Goal: Task Accomplishment & Management: Use online tool/utility

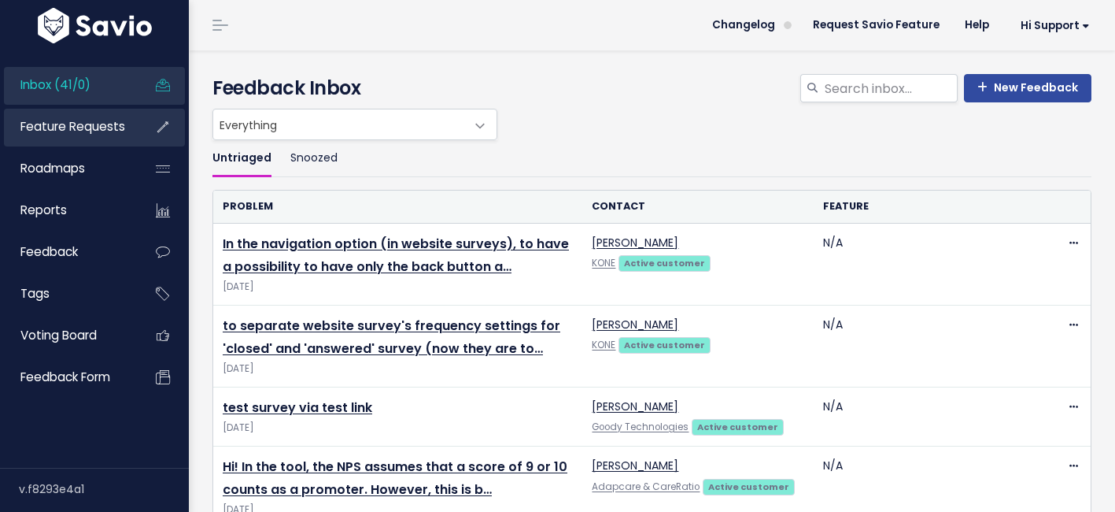
click at [85, 125] on span "Feature Requests" at bounding box center [72, 126] width 105 height 17
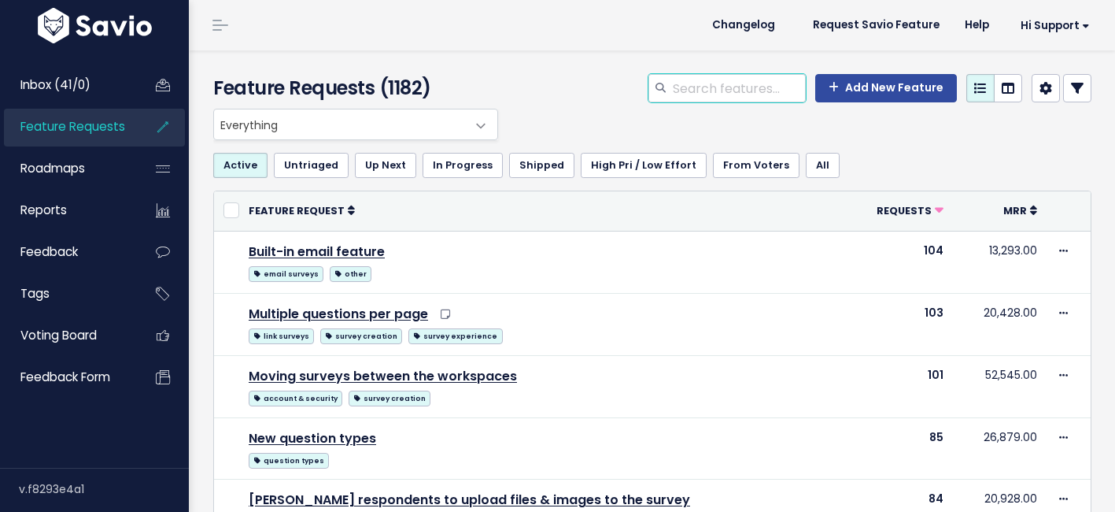
click at [697, 87] on input "search" at bounding box center [738, 88] width 135 height 28
type input "trustpilot"
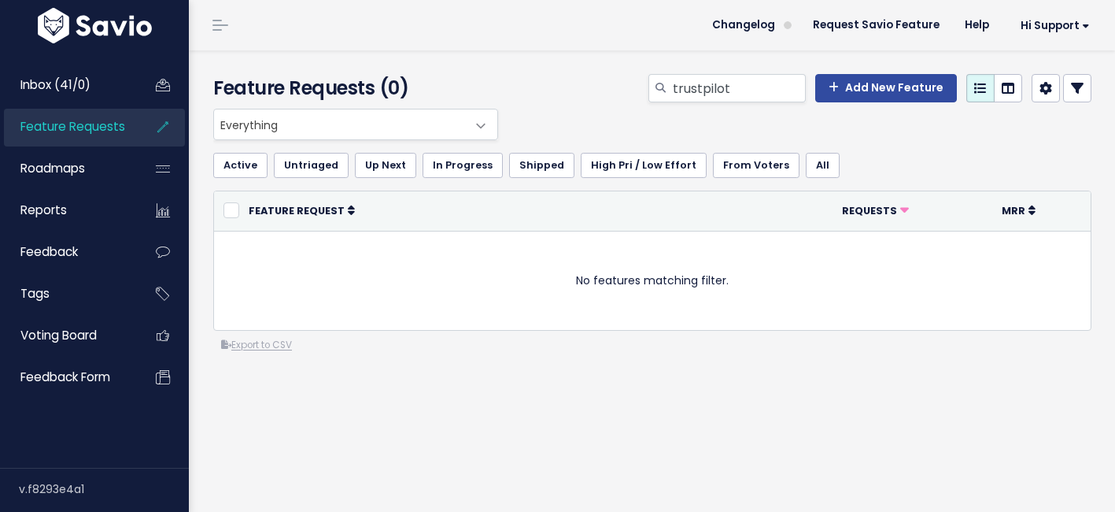
click at [1080, 90] on icon at bounding box center [1077, 88] width 13 height 13
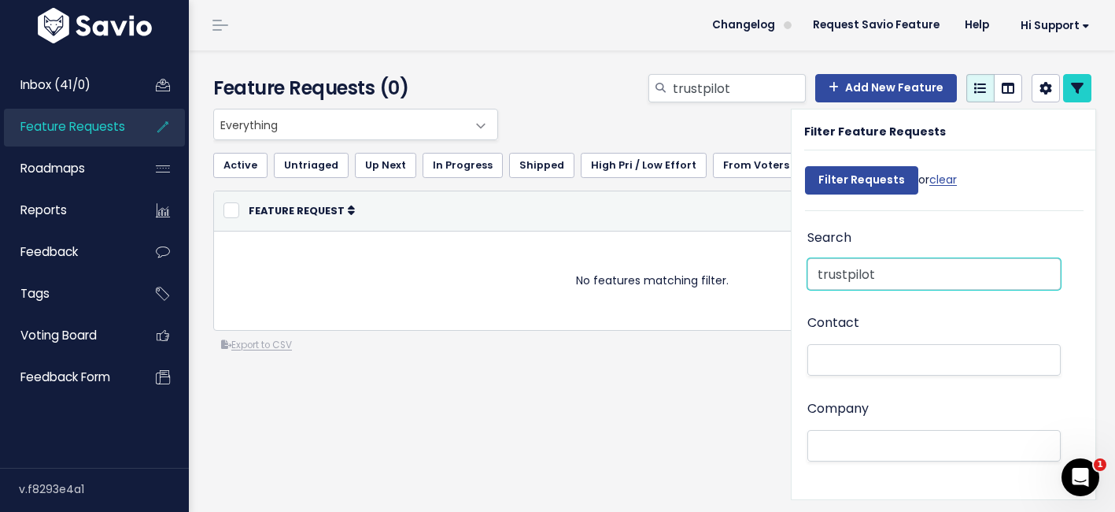
click at [850, 283] on input "trustpilot" at bounding box center [934, 273] width 253 height 31
click at [838, 439] on li at bounding box center [930, 446] width 237 height 17
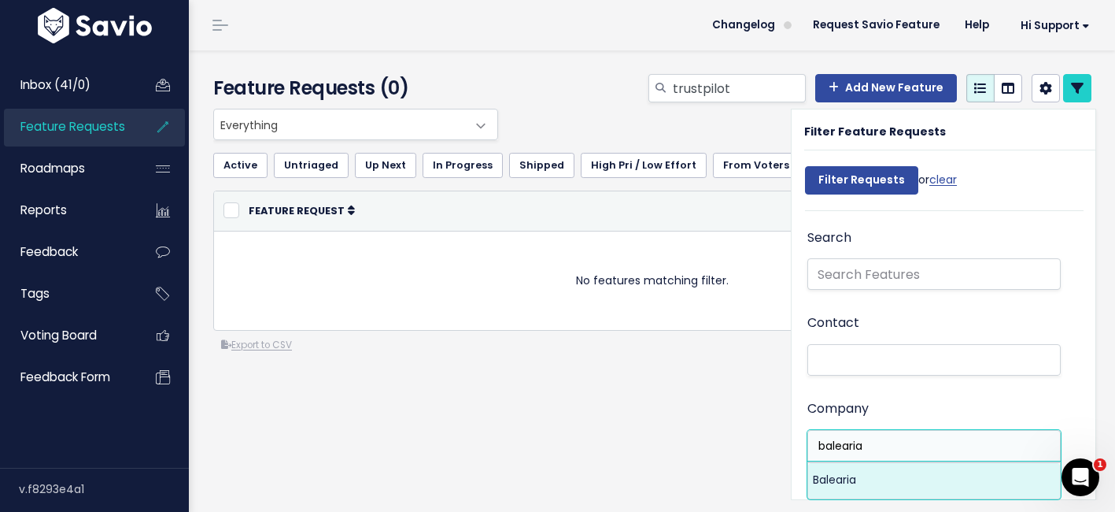
type input "balearia"
select select "12749309"
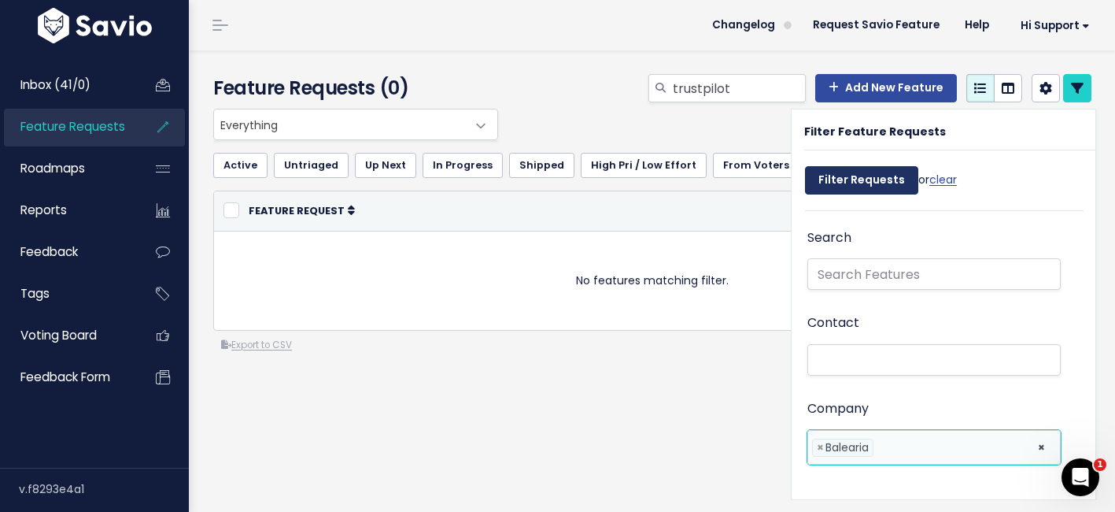
click at [855, 183] on input "Filter Requests" at bounding box center [861, 180] width 113 height 28
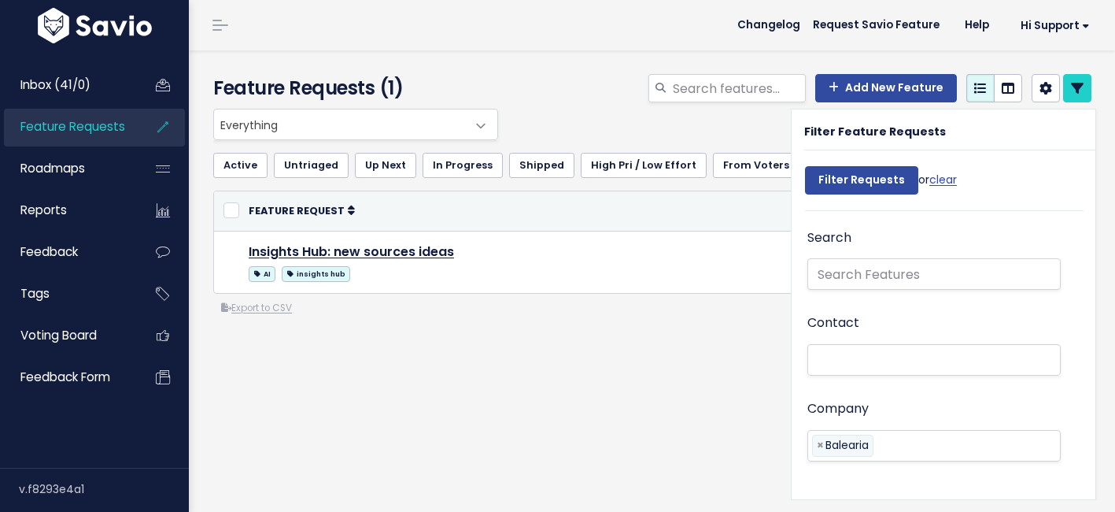
select select
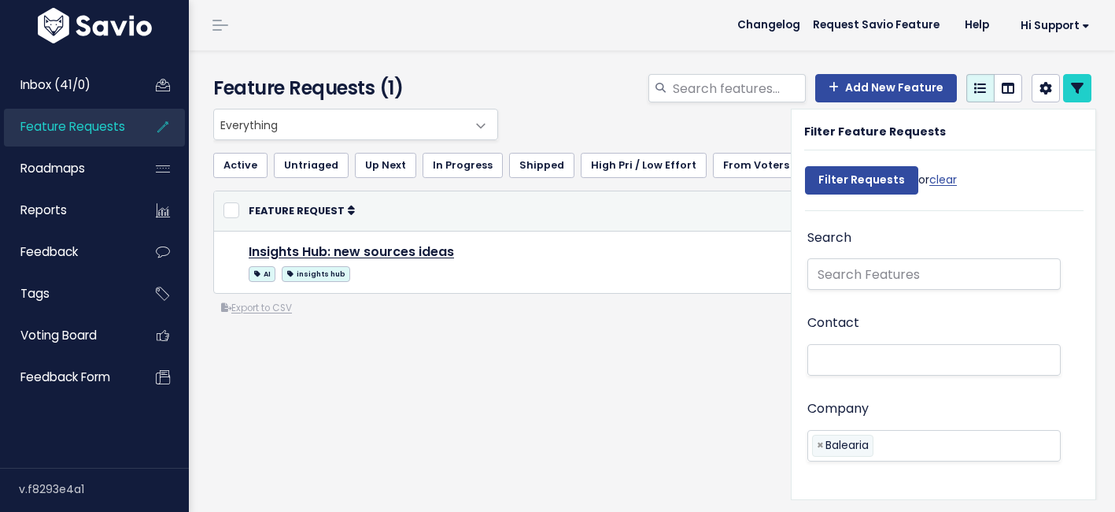
select select
click at [1078, 90] on icon at bounding box center [1077, 88] width 13 height 13
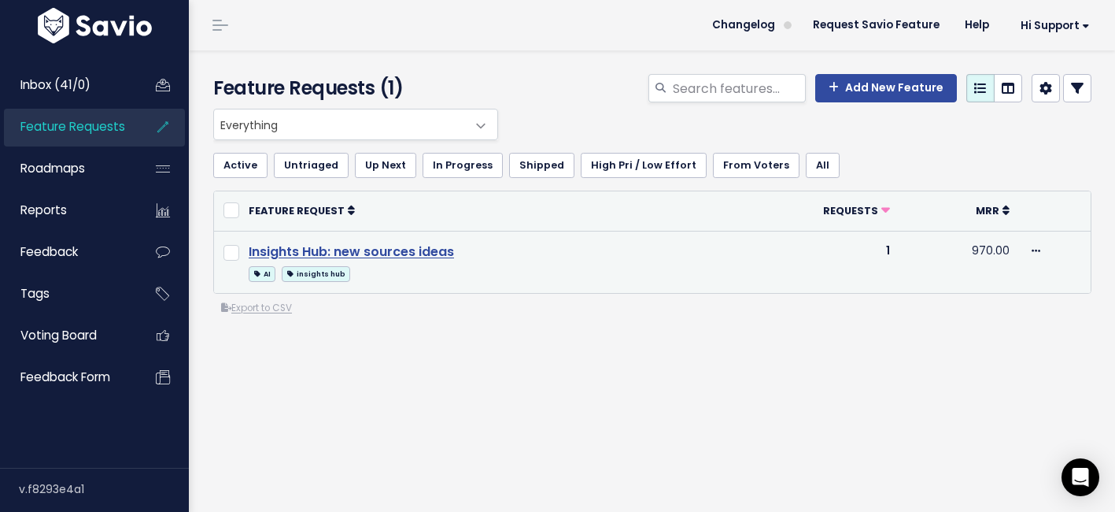
click at [412, 257] on link "Insights Hub: new sources ideas" at bounding box center [351, 251] width 205 height 18
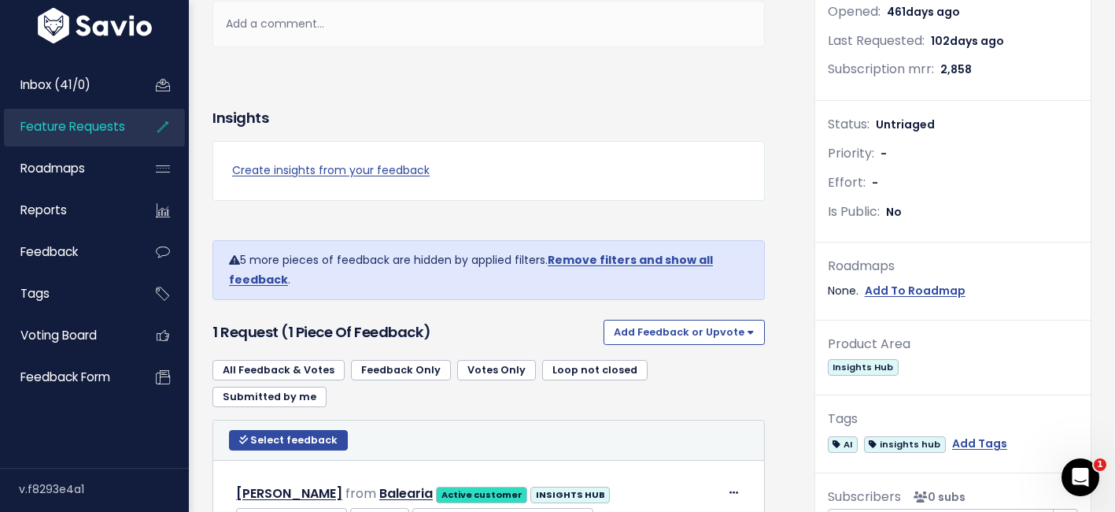
scroll to position [327, 0]
click at [627, 260] on link "Remove filters and show all feedback" at bounding box center [471, 270] width 484 height 35
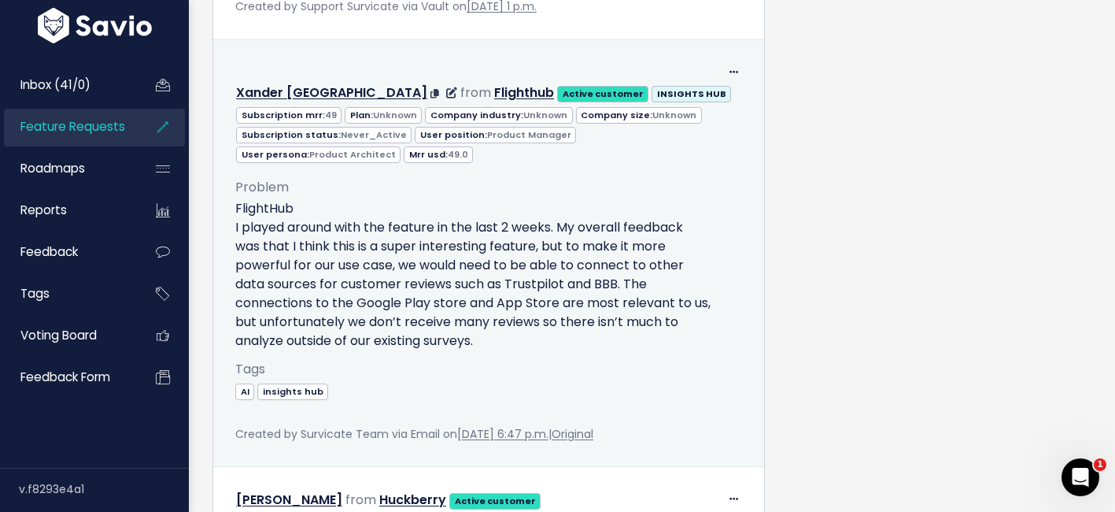
scroll to position [2375, 0]
